Goal: Task Accomplishment & Management: Manage account settings

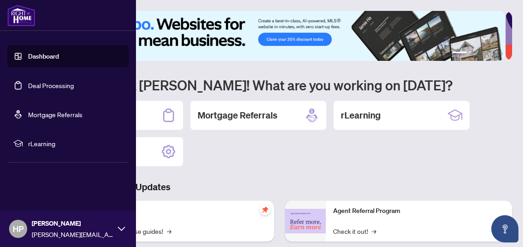
click at [121, 226] on icon at bounding box center [121, 228] width 7 height 7
click at [56, 173] on button "Logout" at bounding box center [67, 174] width 121 height 15
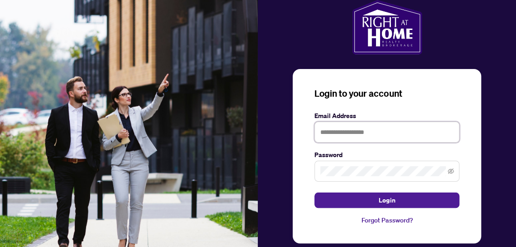
type input "**********"
click at [380, 198] on span "Login" at bounding box center [387, 200] width 16 height 15
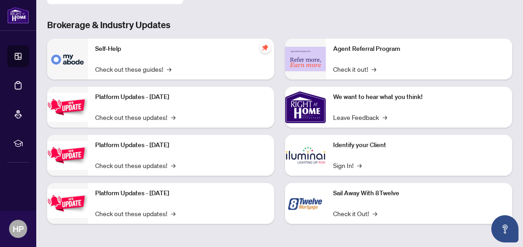
scroll to position [162, 0]
click at [343, 164] on link "Sign In! →" at bounding box center [347, 165] width 29 height 10
